Goal: Navigation & Orientation: Find specific page/section

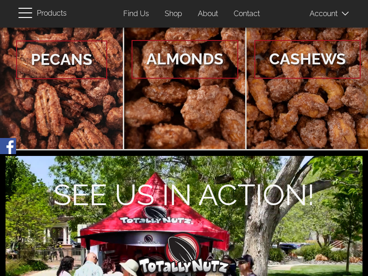
scroll to position [86, 0]
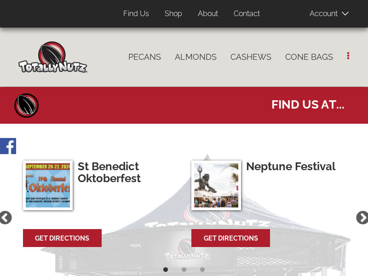
select select
